Goal: Book appointment/travel/reservation

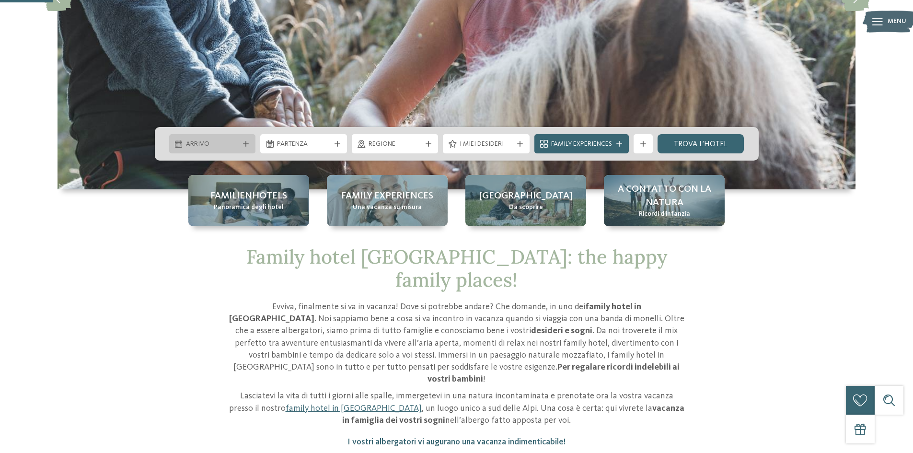
click at [245, 150] on div "Arrivo" at bounding box center [212, 143] width 87 height 19
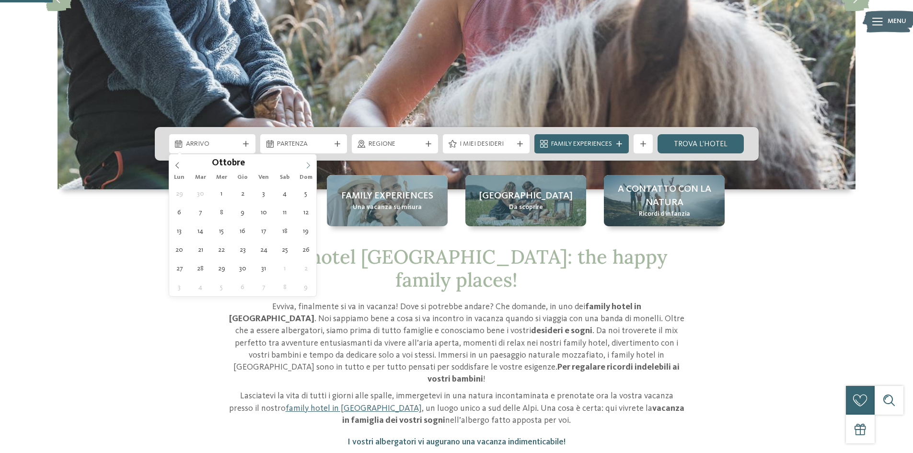
click at [313, 167] on span at bounding box center [308, 162] width 16 height 16
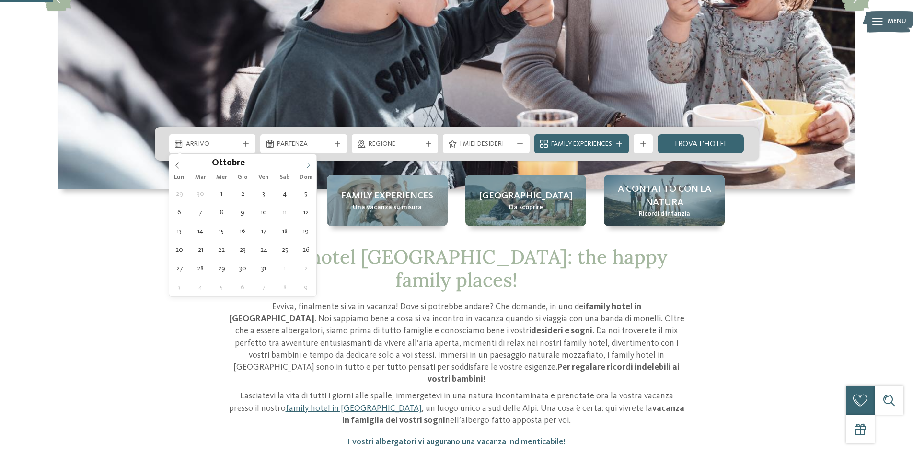
click at [313, 167] on span at bounding box center [308, 162] width 16 height 16
type div "[DATE]"
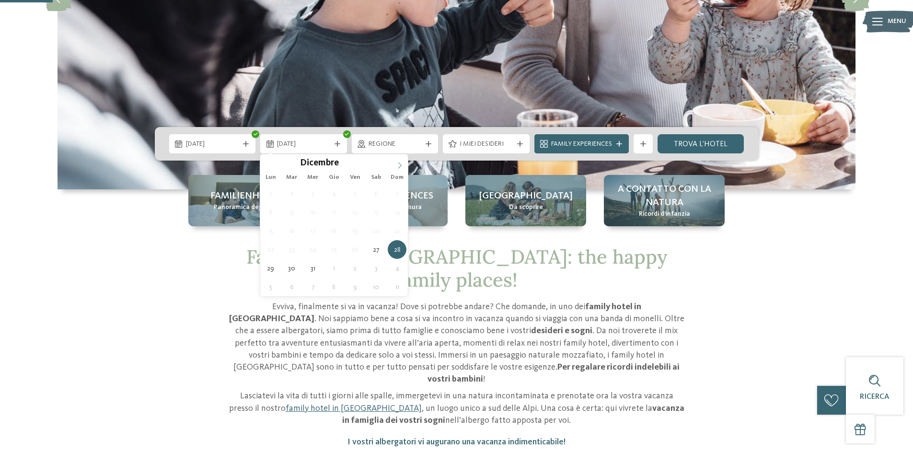
type input "****"
click at [398, 164] on icon at bounding box center [399, 165] width 7 height 7
type div "[DATE]"
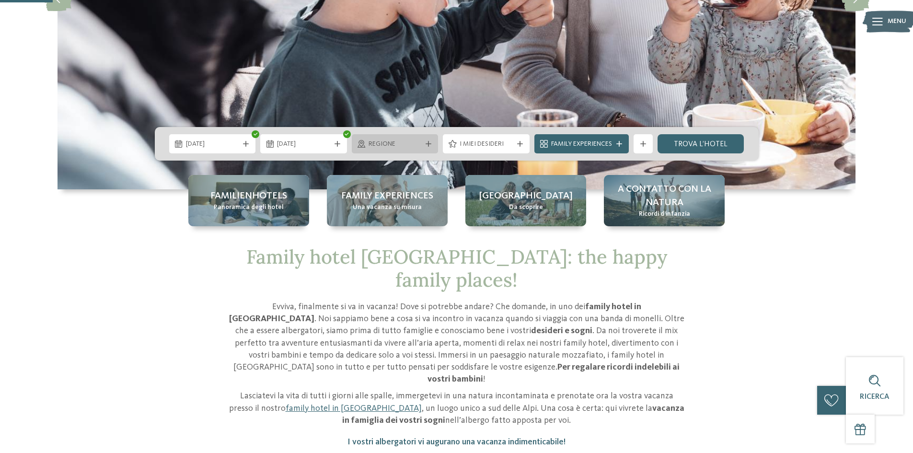
click at [431, 145] on icon at bounding box center [429, 144] width 6 height 6
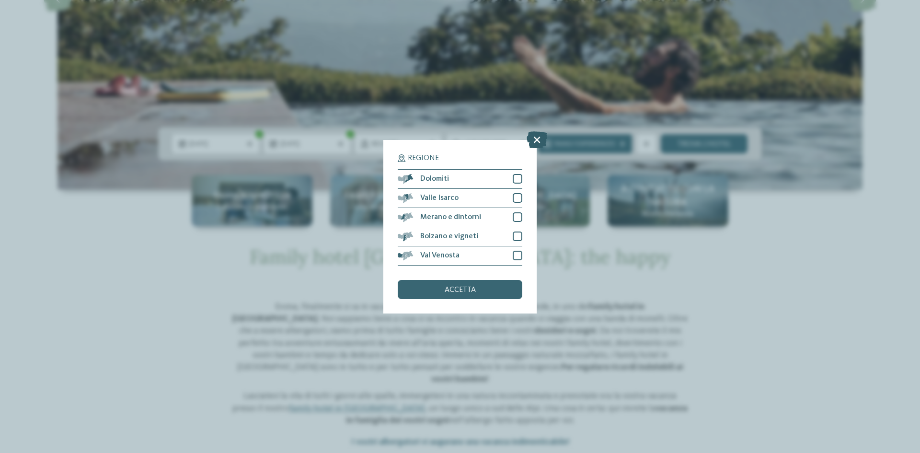
click at [535, 142] on icon at bounding box center [537, 139] width 21 height 17
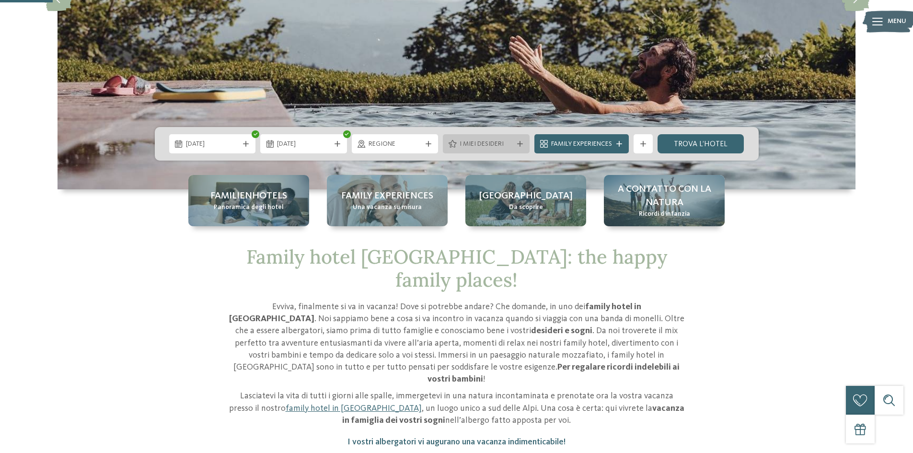
click at [517, 142] on icon at bounding box center [520, 144] width 6 height 6
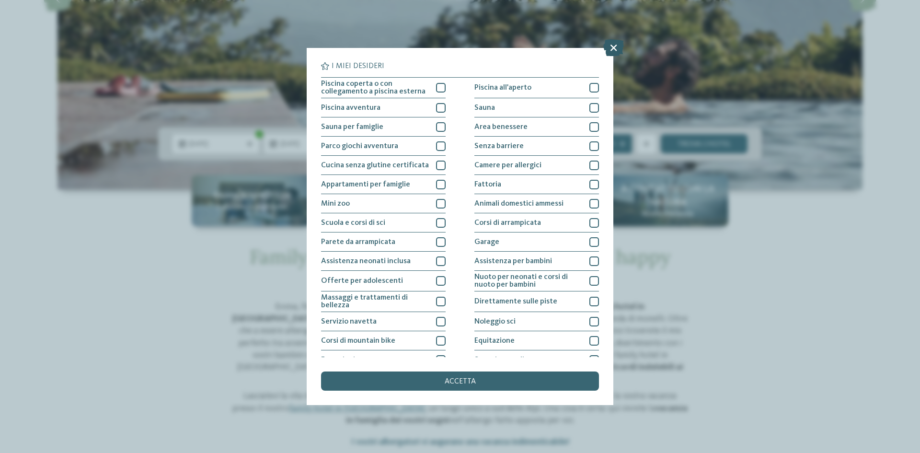
click at [609, 45] on icon at bounding box center [614, 47] width 21 height 17
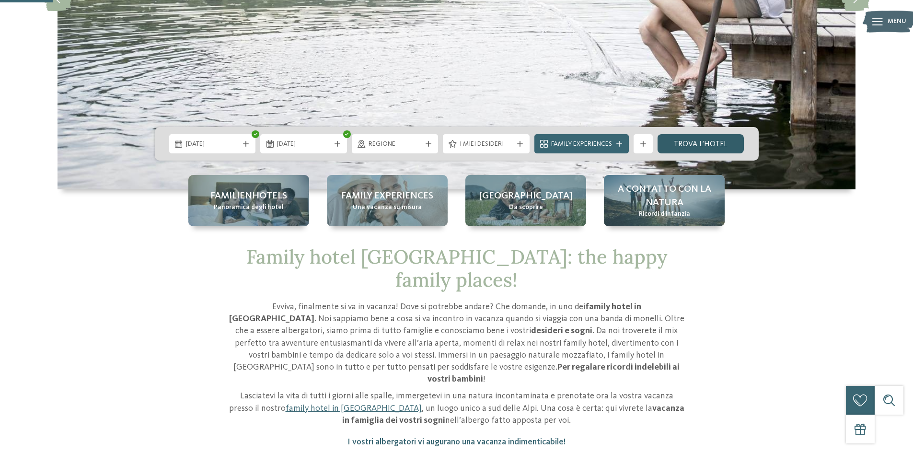
click at [686, 148] on link "trova l’hotel" at bounding box center [701, 143] width 87 height 19
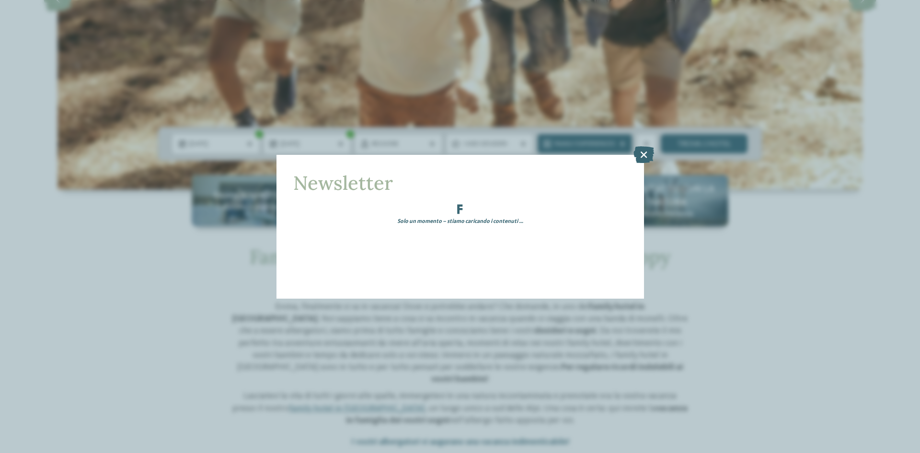
click at [639, 155] on icon at bounding box center [644, 154] width 21 height 17
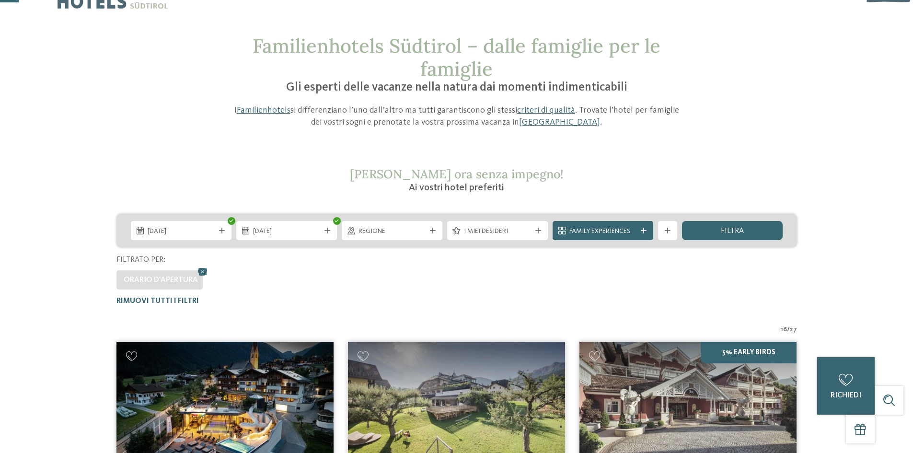
scroll to position [48, 0]
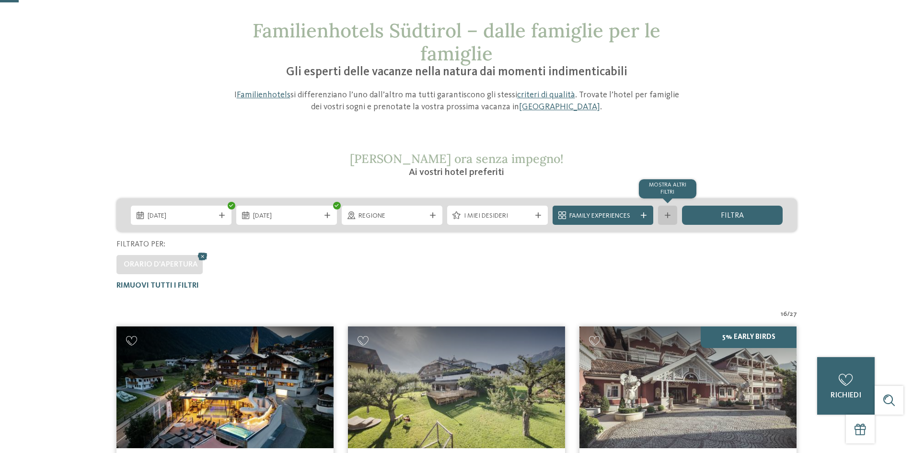
click at [676, 218] on div "mostra altri filtri" at bounding box center [667, 215] width 19 height 19
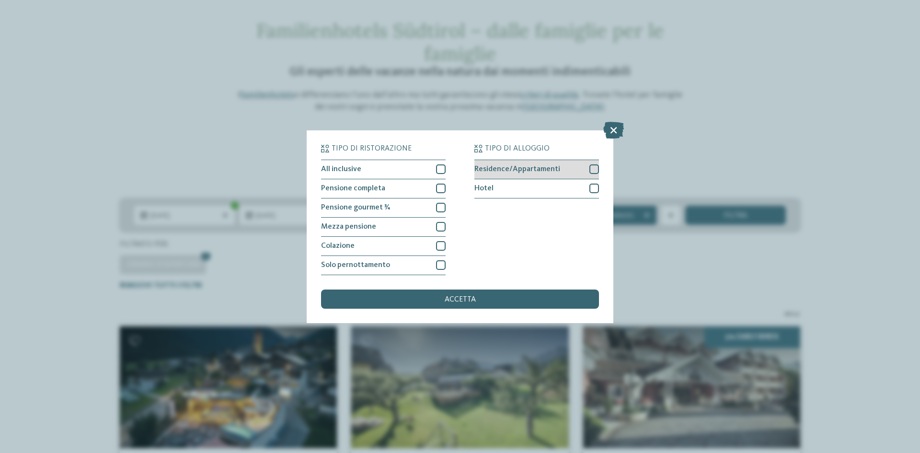
click at [597, 168] on div at bounding box center [595, 169] width 10 height 10
click at [462, 300] on span "accetta" at bounding box center [460, 300] width 31 height 8
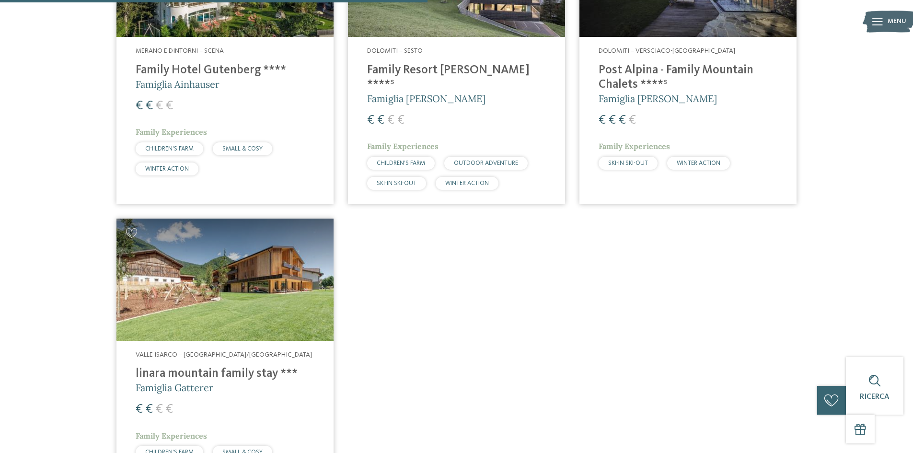
scroll to position [506, 0]
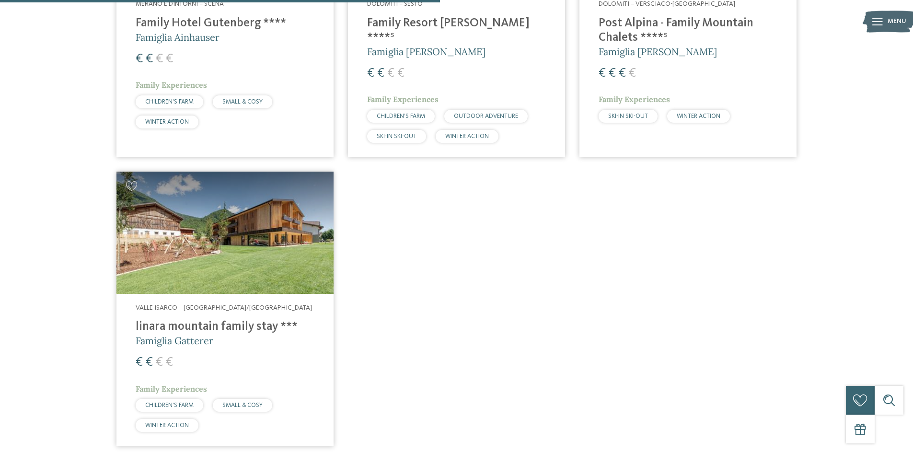
click at [208, 320] on h4 "linara mountain family stay ***" at bounding box center [225, 327] width 179 height 14
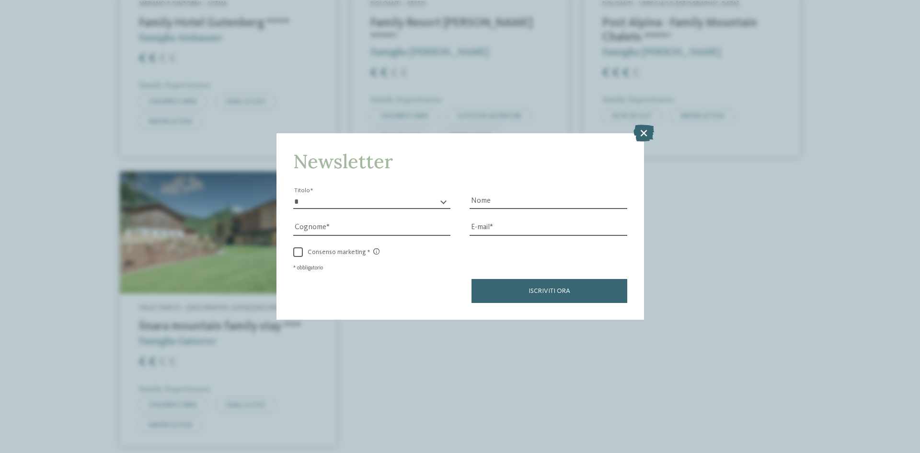
drag, startPoint x: 641, startPoint y: 132, endPoint x: 545, endPoint y: 170, distance: 103.3
click at [642, 132] on icon at bounding box center [644, 133] width 21 height 17
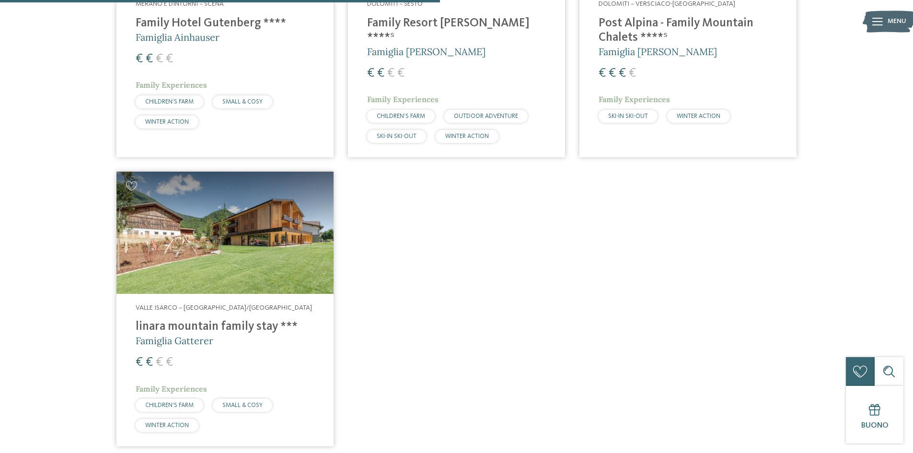
click at [175, 304] on span "Valle Isarco – [GEOGRAPHIC_DATA]/[GEOGRAPHIC_DATA]" at bounding box center [224, 307] width 176 height 7
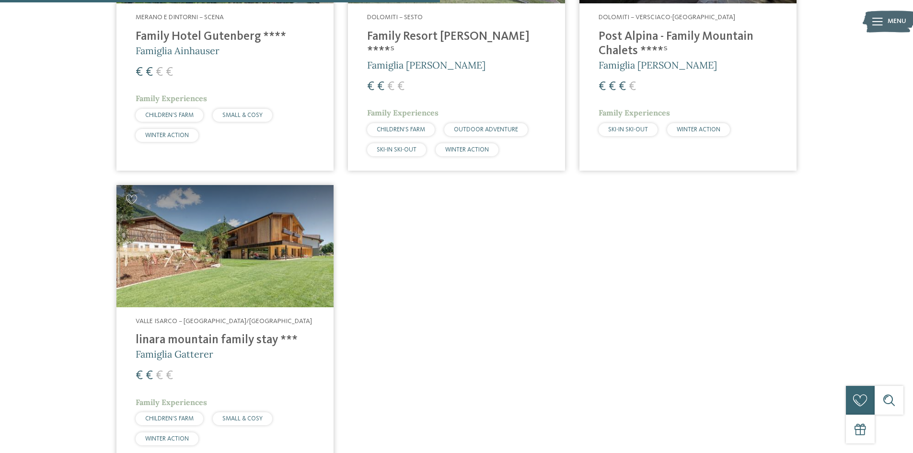
scroll to position [219, 0]
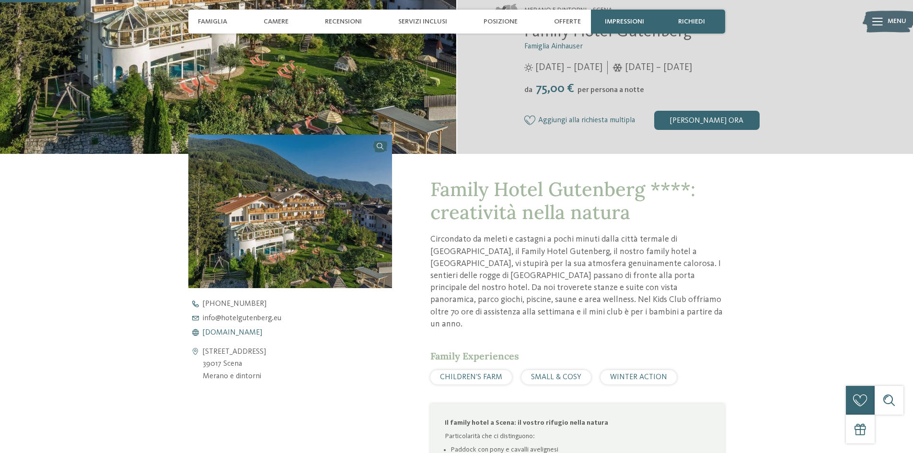
click at [228, 330] on span "www.hotelgutenberg.eu" at bounding box center [232, 333] width 59 height 8
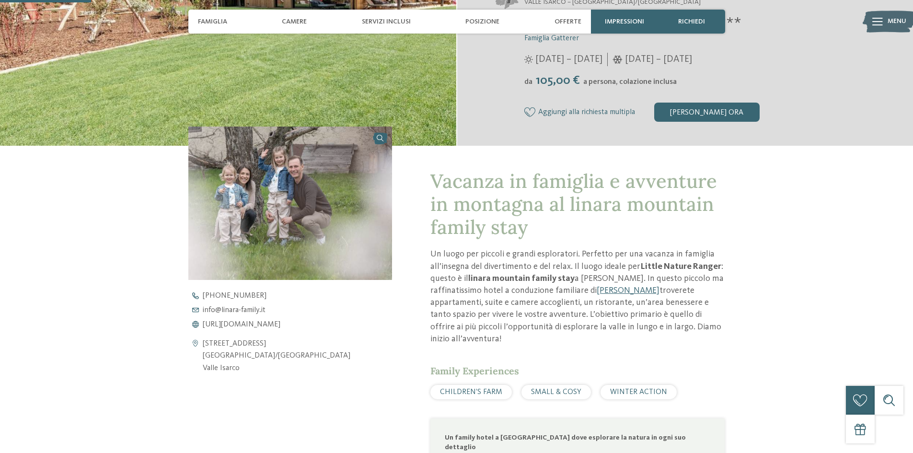
scroll to position [336, 0]
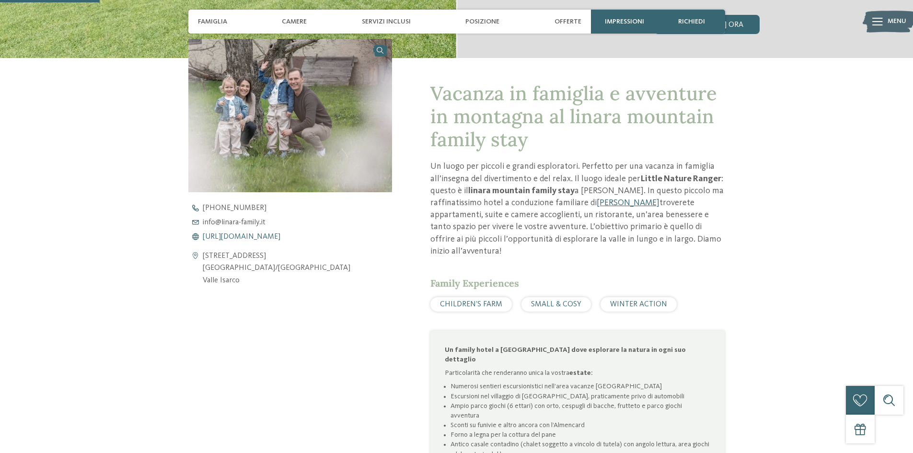
click at [263, 234] on span "https://www.linara-family.it/it" at bounding box center [242, 237] width 78 height 8
